Goal: Navigation & Orientation: Find specific page/section

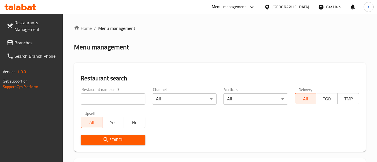
click at [240, 7] on div "Menu-management" at bounding box center [229, 7] width 34 height 7
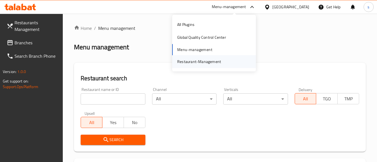
click at [188, 64] on div "Restaurant-Management" at bounding box center [199, 62] width 44 height 6
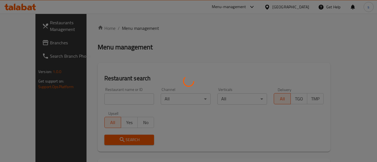
click at [242, 21] on div at bounding box center [188, 81] width 377 height 162
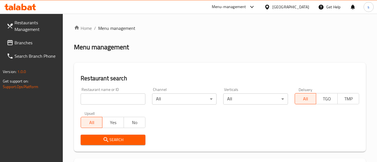
click at [223, 6] on div "Menu-management" at bounding box center [229, 7] width 34 height 7
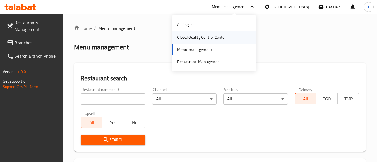
click at [200, 40] on div "Global Quality Control Center" at bounding box center [201, 37] width 49 height 6
